Goal: Check status: Check status

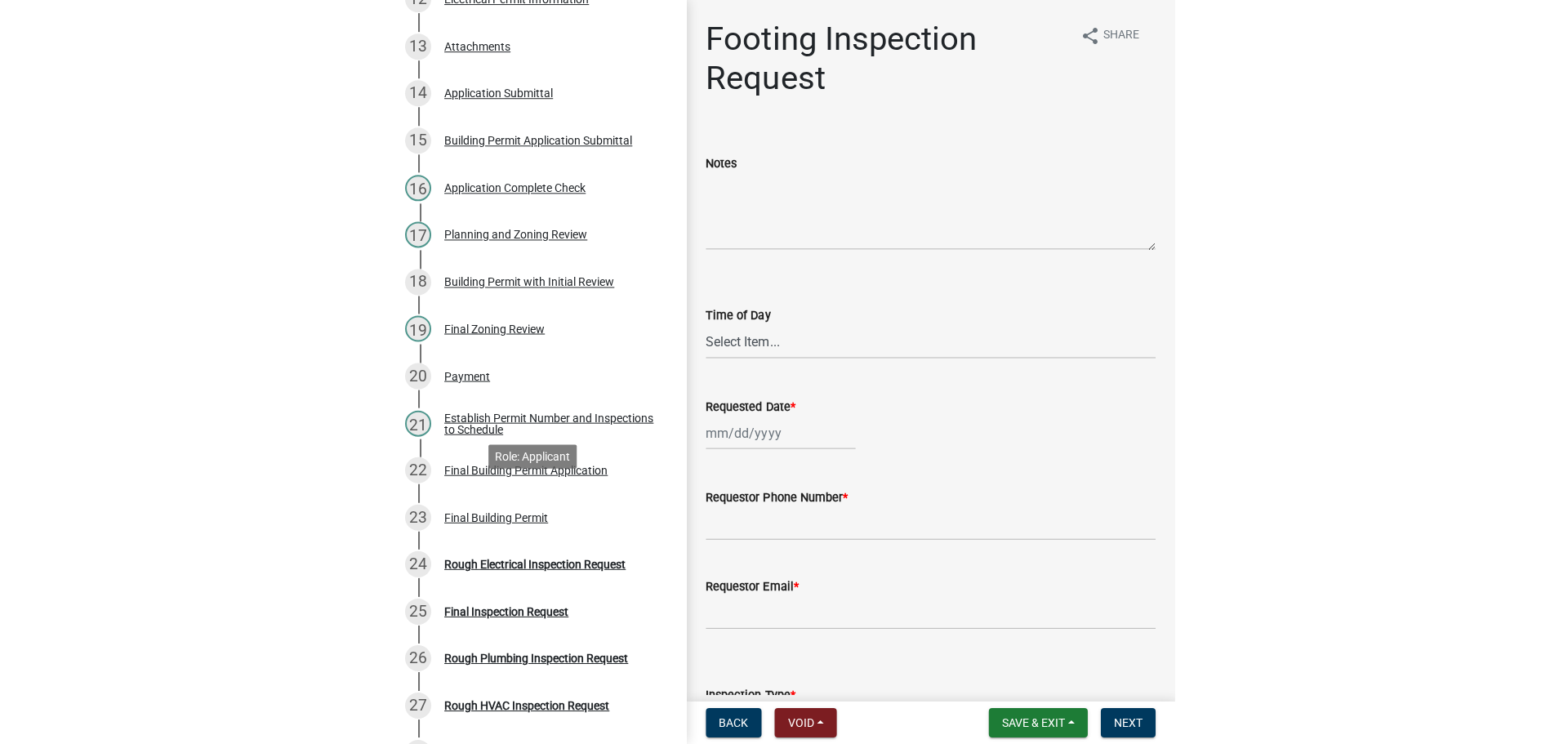
scroll to position [817, 0]
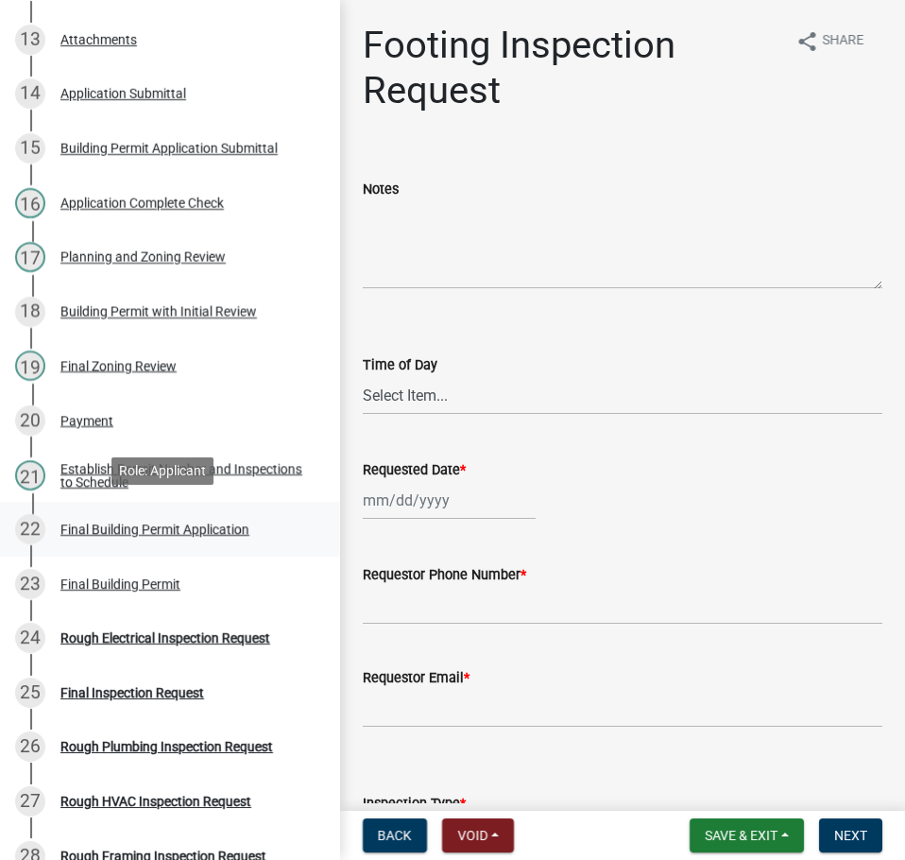
click at [169, 523] on div "Final Building Permit Application" at bounding box center [154, 529] width 189 height 13
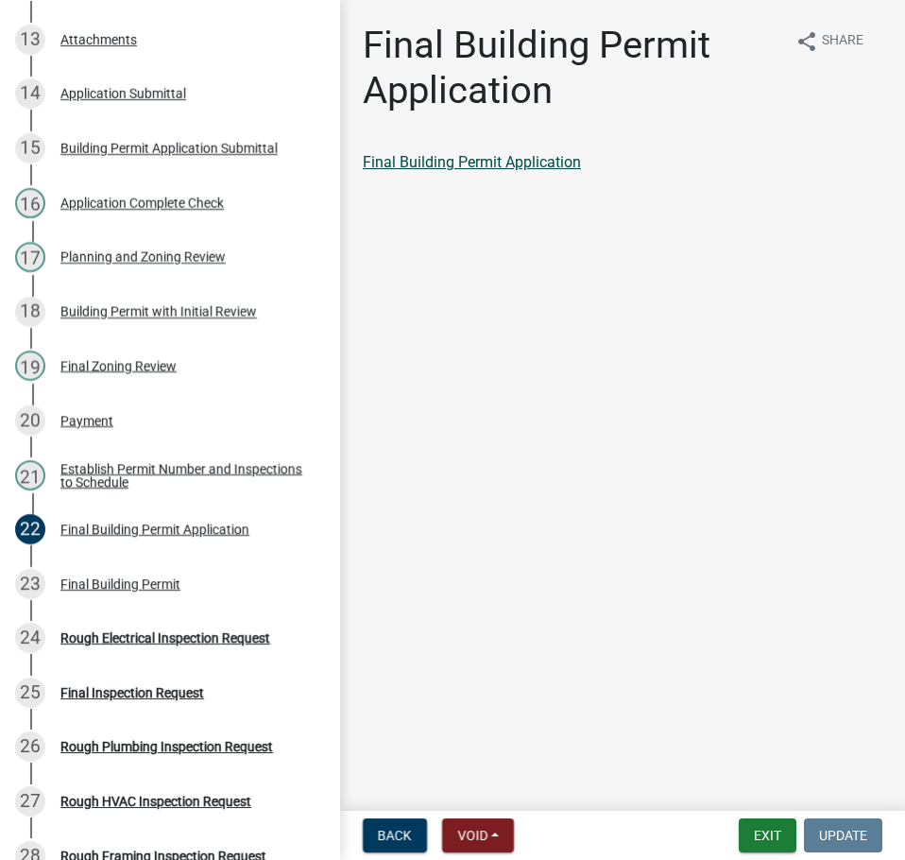
click at [532, 164] on link "Final Building Permit Application" at bounding box center [472, 162] width 218 height 18
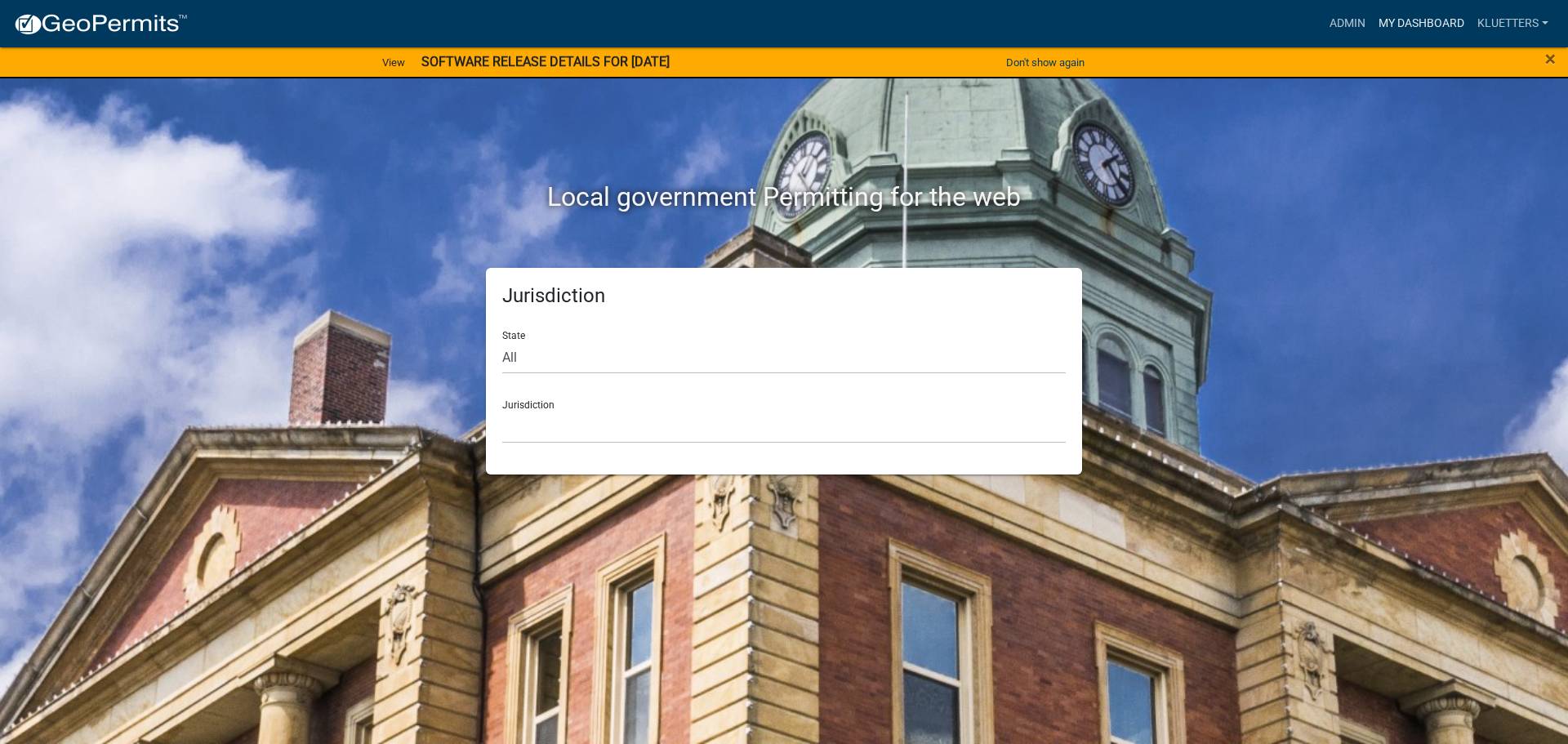
click at [1412, 16] on link "My Dashboard" at bounding box center [1422, 23] width 99 height 31
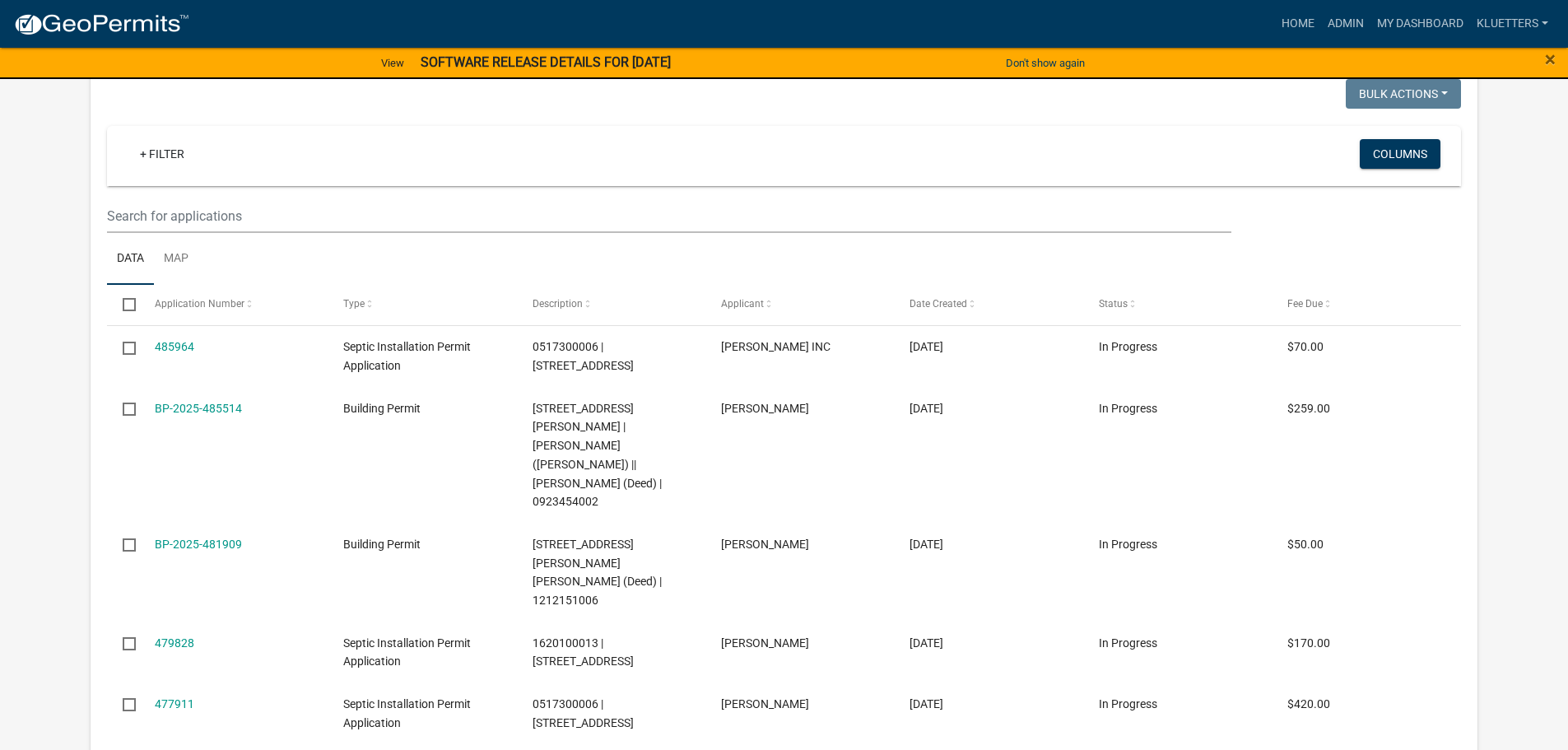
scroll to position [412, 0]
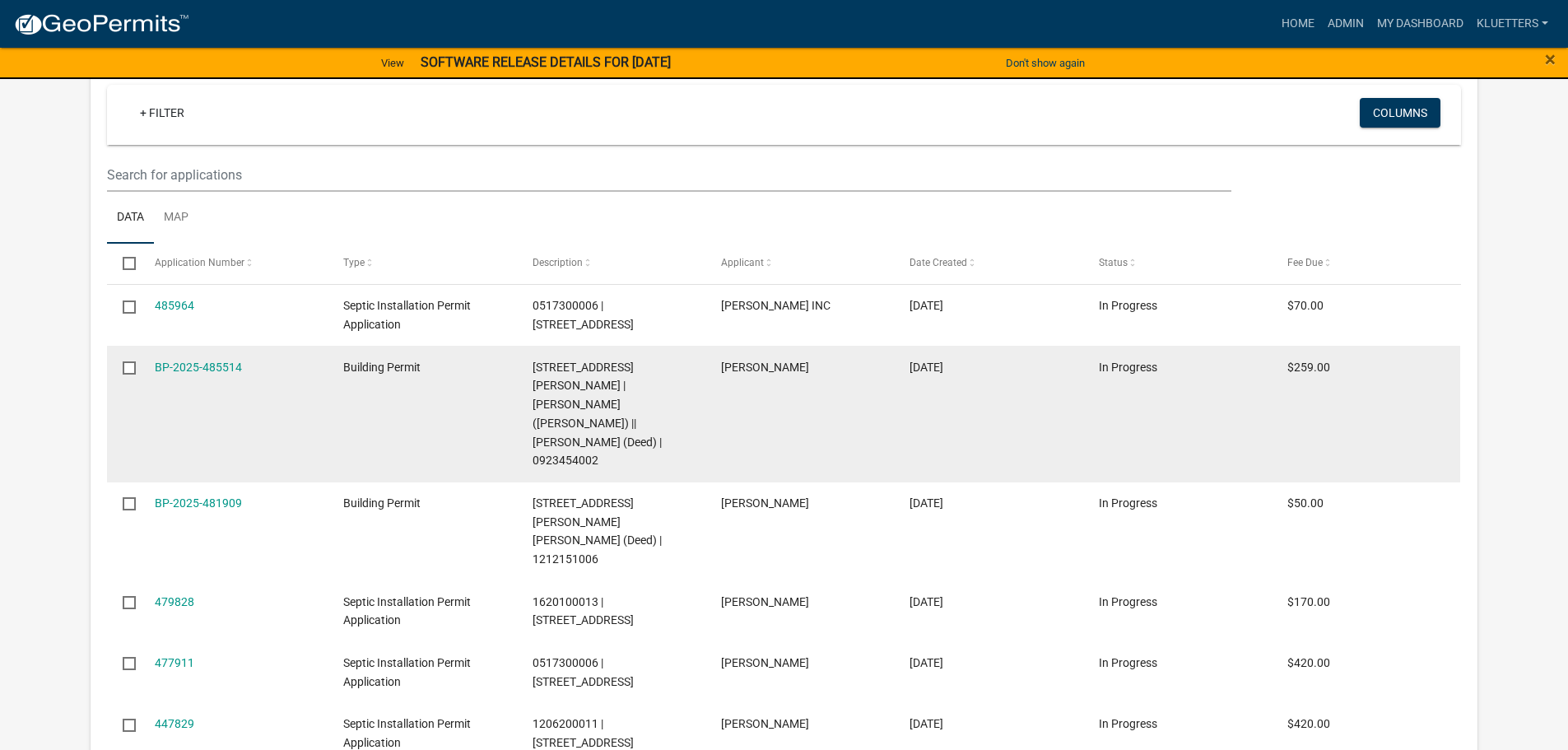
select select "3: 100"
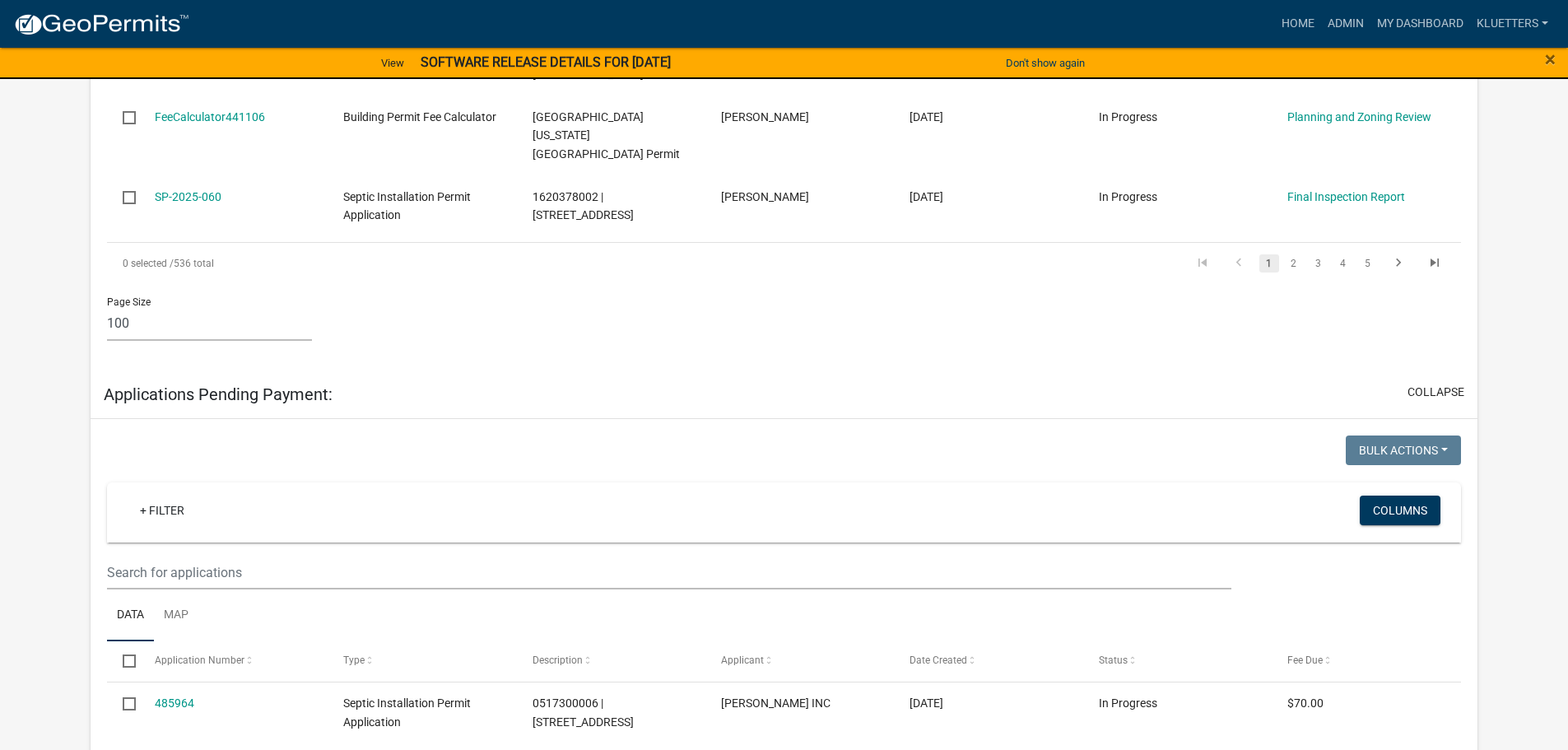
scroll to position [7111, 0]
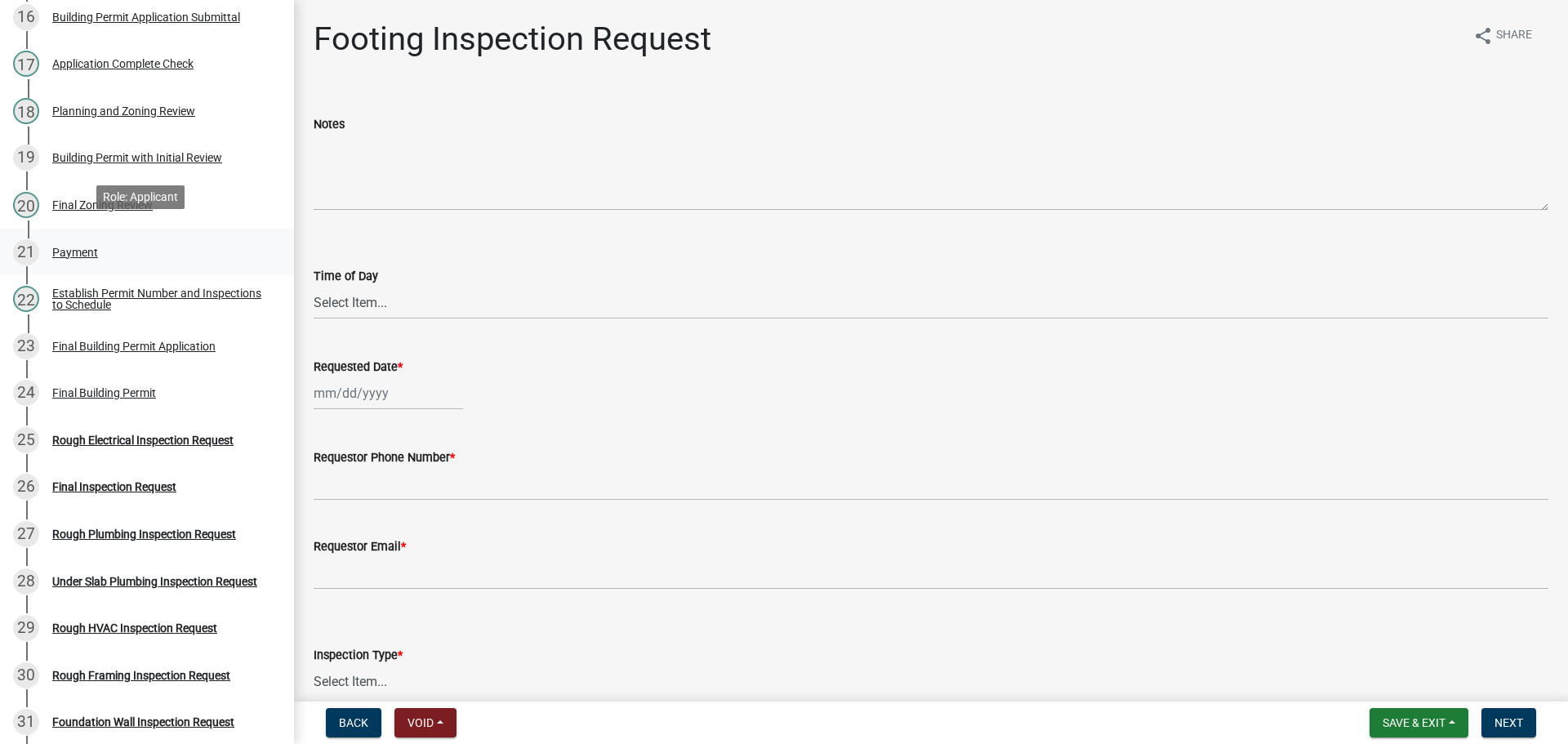
scroll to position [980, 0]
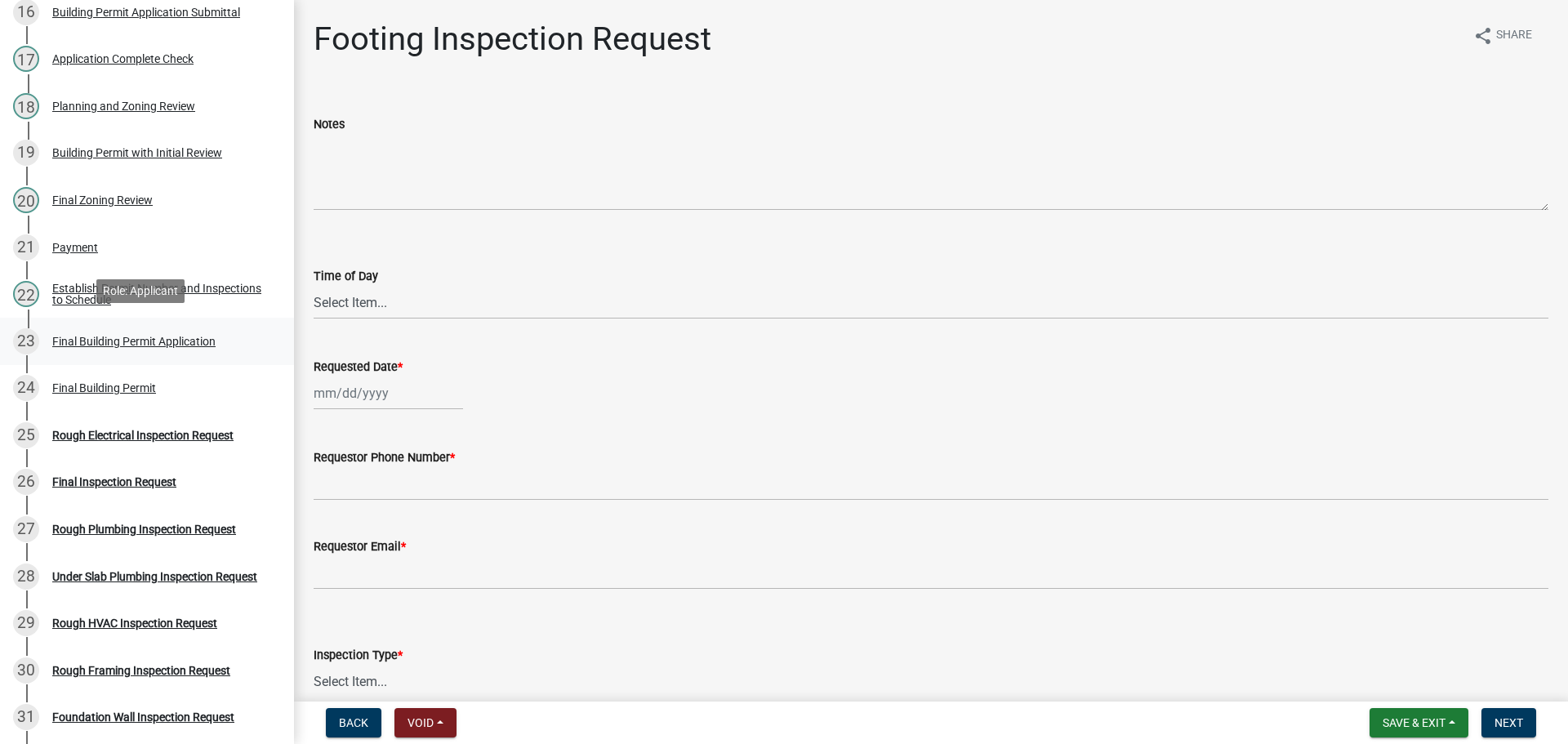
click at [118, 340] on div "Final Building Permit Application" at bounding box center [133, 340] width 163 height 11
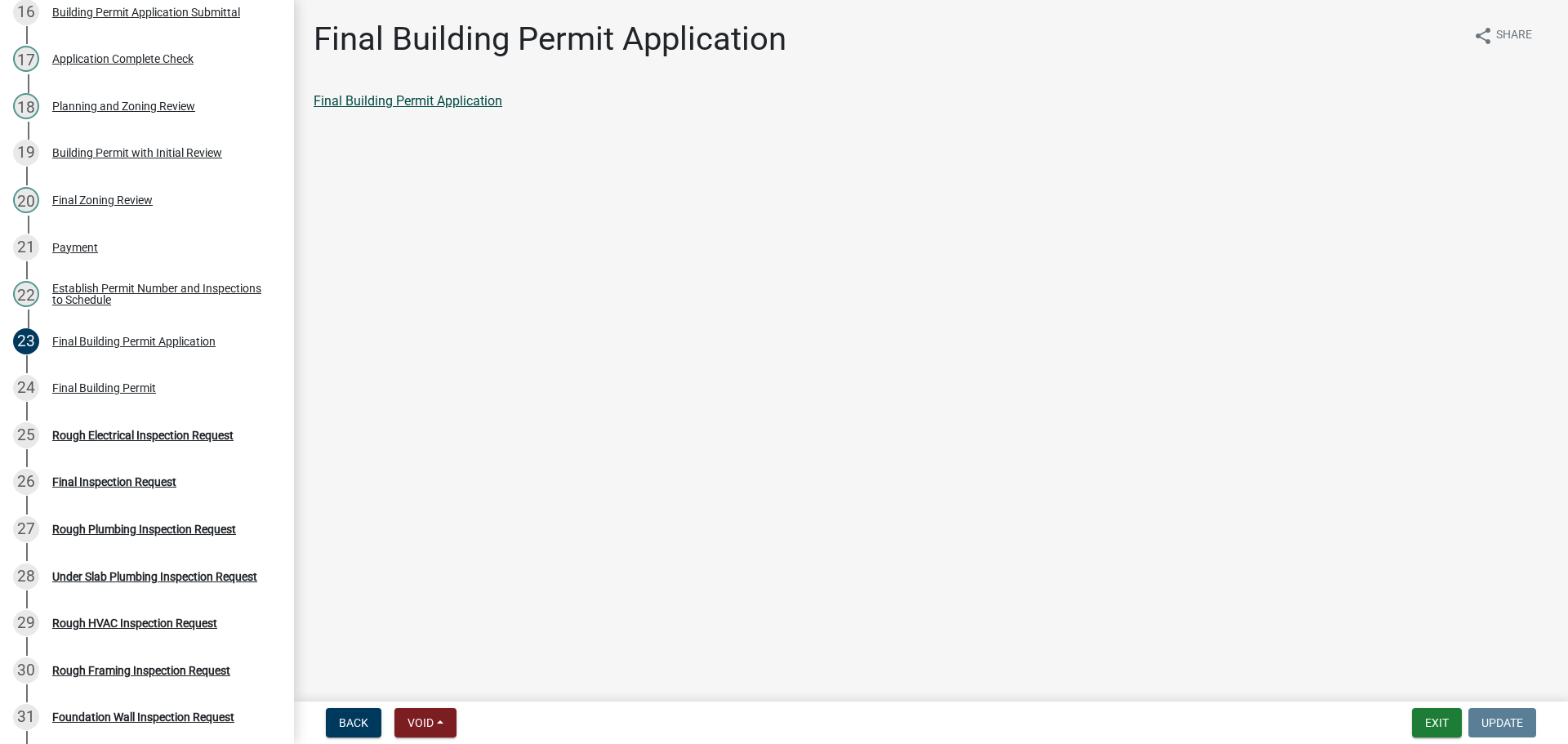
click at [430, 105] on link "Final Building Permit Application" at bounding box center [408, 101] width 188 height 16
